Goal: Transaction & Acquisition: Purchase product/service

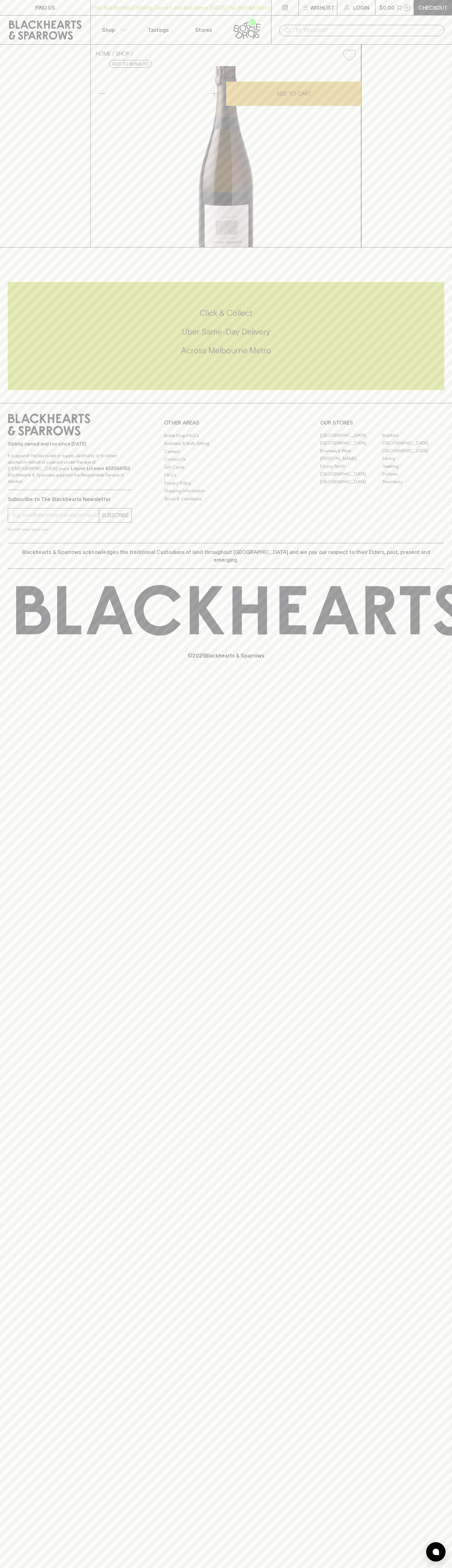
click at [379, 7] on p "$0.00" at bounding box center [387, 7] width 16 height 8
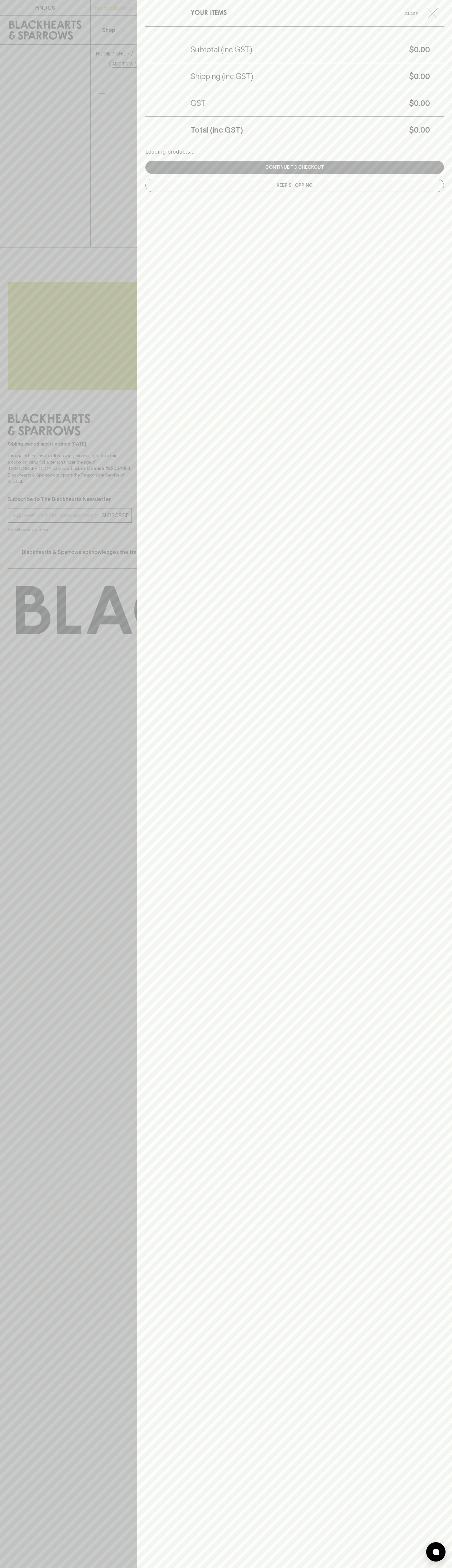
click at [445, 1138] on div "YOUR ITEMS Close Subtotal (inc GST) $0.00 Shipping (inc GST) $0.00 GST $0.00 To…" at bounding box center [295, 784] width 315 height 1568
click at [43, 1568] on html "FIND US | No Bad Bottles | Sibling Owned and Run Since [DATE] | No Bad Bottles …" at bounding box center [226, 784] width 452 height 1568
click at [24, 482] on div at bounding box center [226, 784] width 452 height 1568
